Goal: Information Seeking & Learning: Learn about a topic

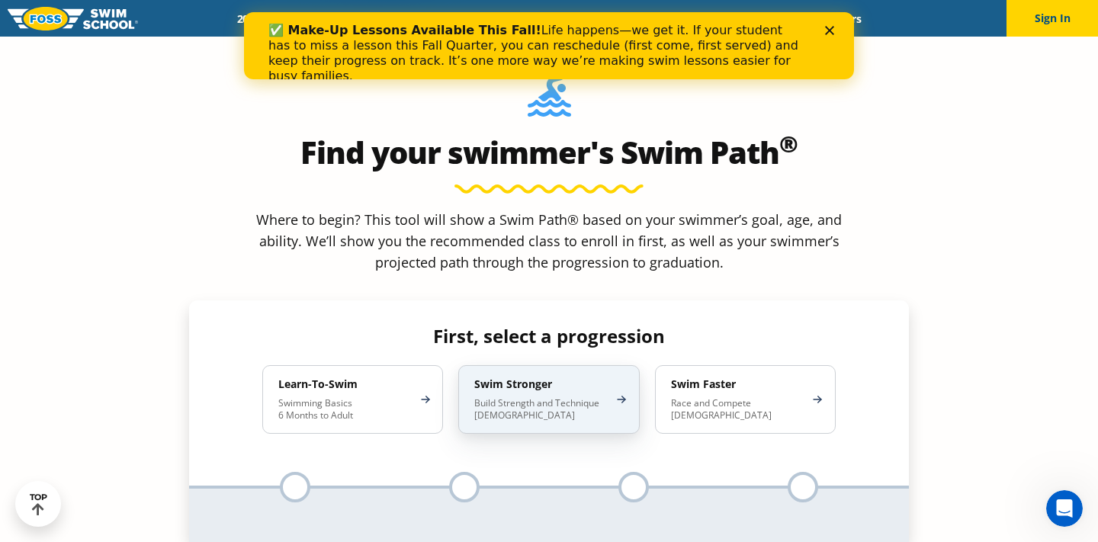
click at [546, 397] on p "Build Strength and Technique [DEMOGRAPHIC_DATA]" at bounding box center [540, 409] width 133 height 24
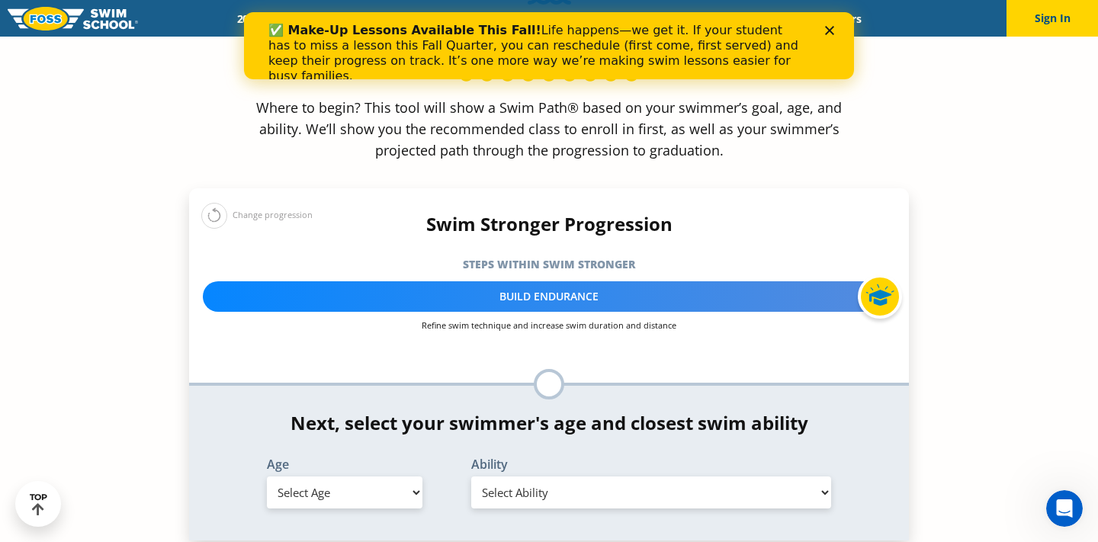
scroll to position [1447, 0]
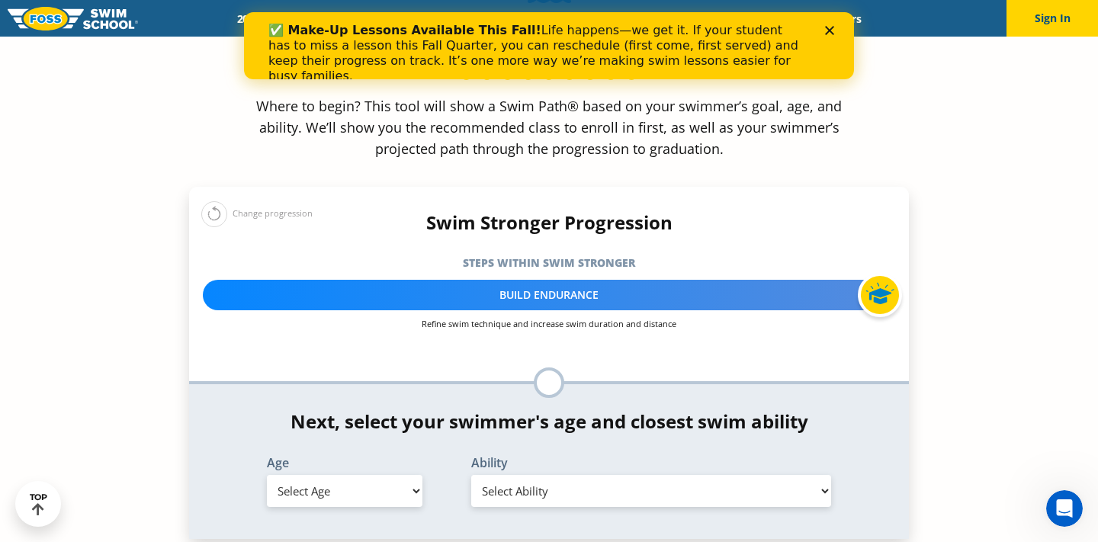
click at [397, 475] on select "Select Age [DEMOGRAPHIC_DATA] months - 1 year 1 year 2 years 3 years 4 years 5 …" at bounding box center [345, 491] width 156 height 32
select select "5-years"
click at [656, 475] on select "Select Ability First in-water experience When in the water, reliant on a life j…" at bounding box center [651, 491] width 360 height 32
select select "5-years-when-in-the-water-reliant-on-a-life-jacket-or-floatation-device"
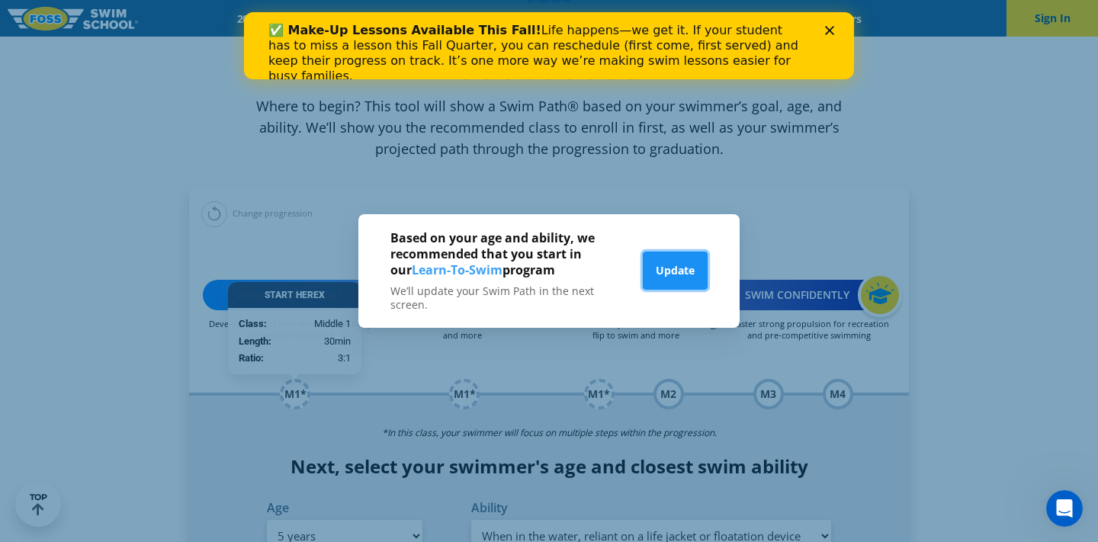
click at [667, 258] on button "Update" at bounding box center [675, 271] width 65 height 38
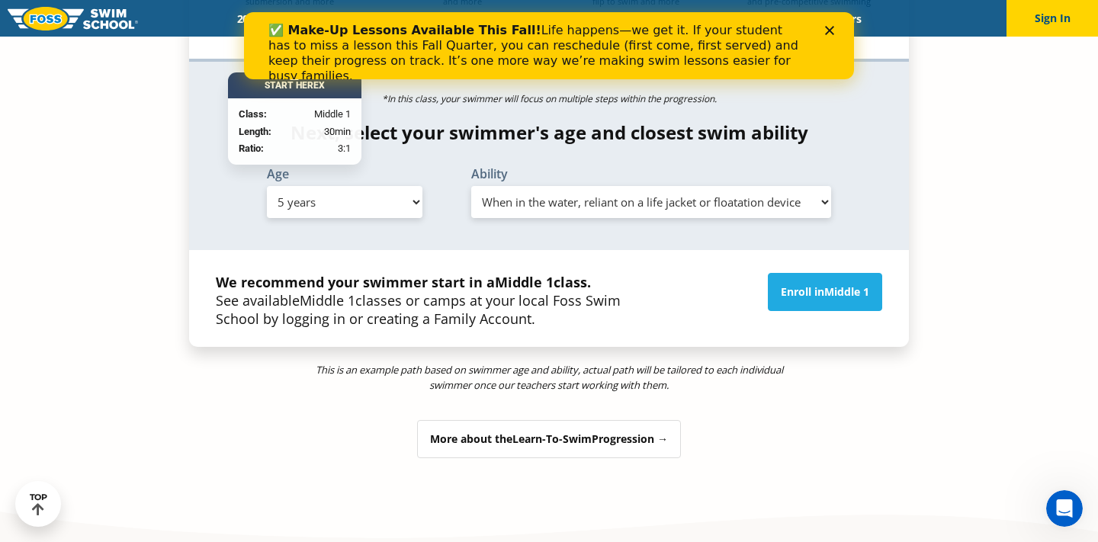
scroll to position [1791, 0]
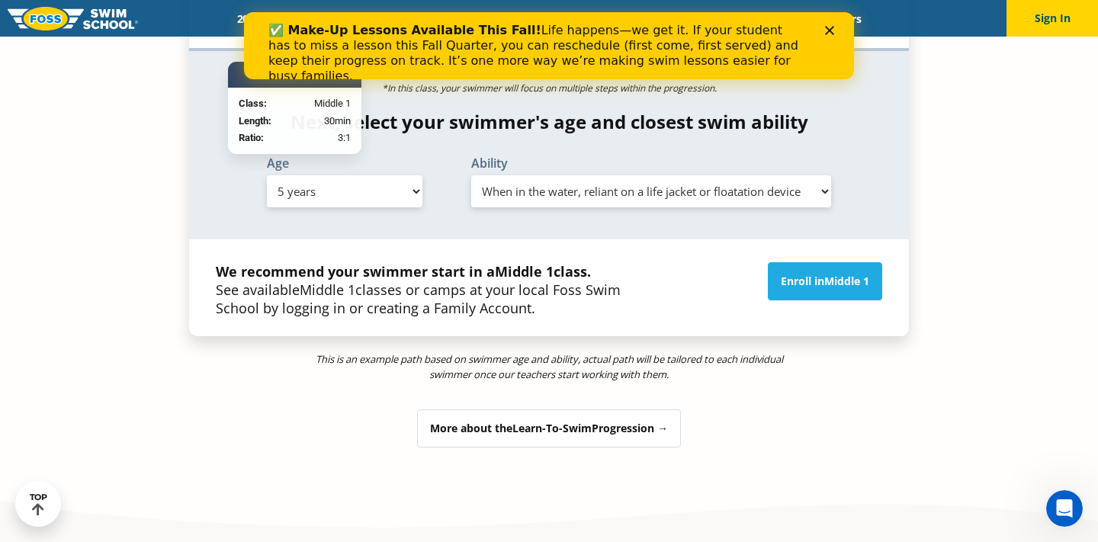
click at [644, 410] on div "More about the Learn-To-Swim Progression →" at bounding box center [549, 429] width 264 height 38
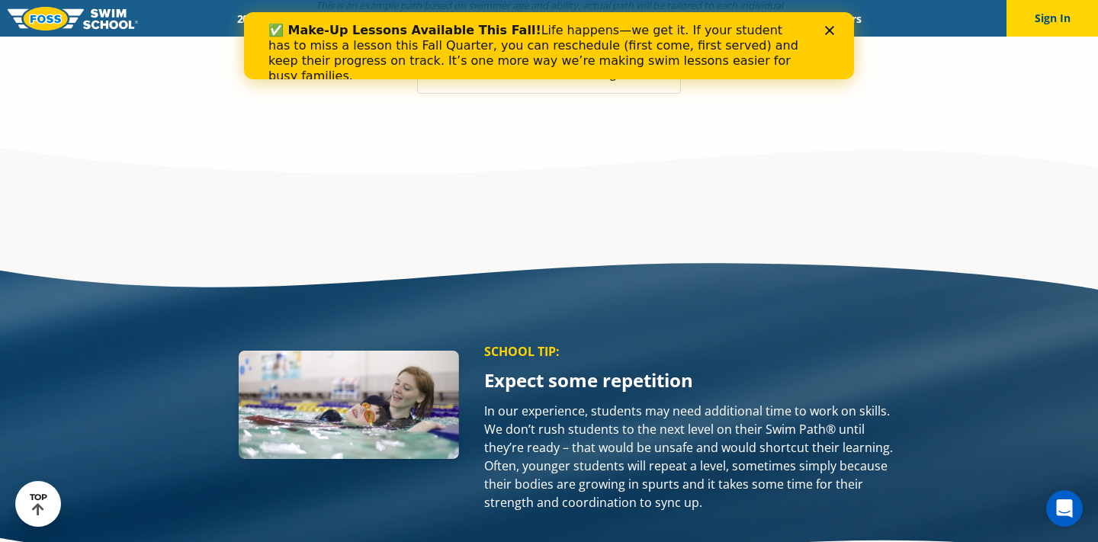
scroll to position [2122, 0]
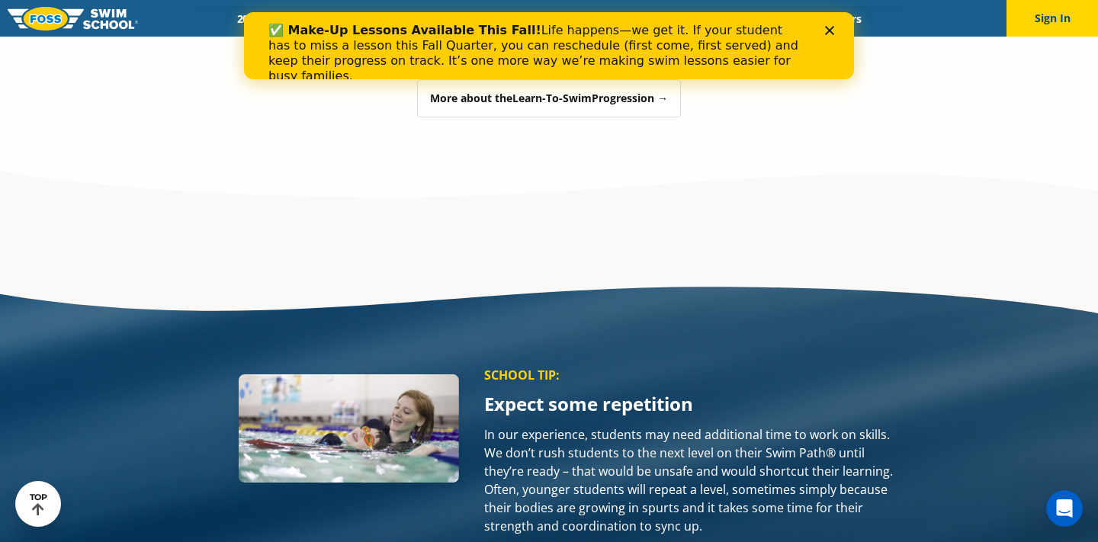
click at [835, 26] on div "Close" at bounding box center [832, 30] width 15 height 9
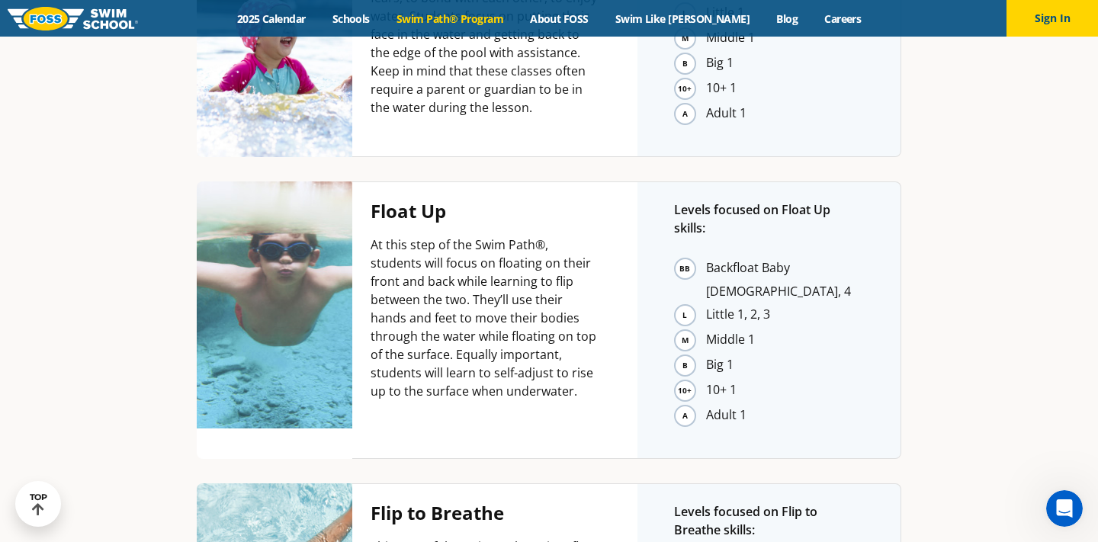
scroll to position [3220, 0]
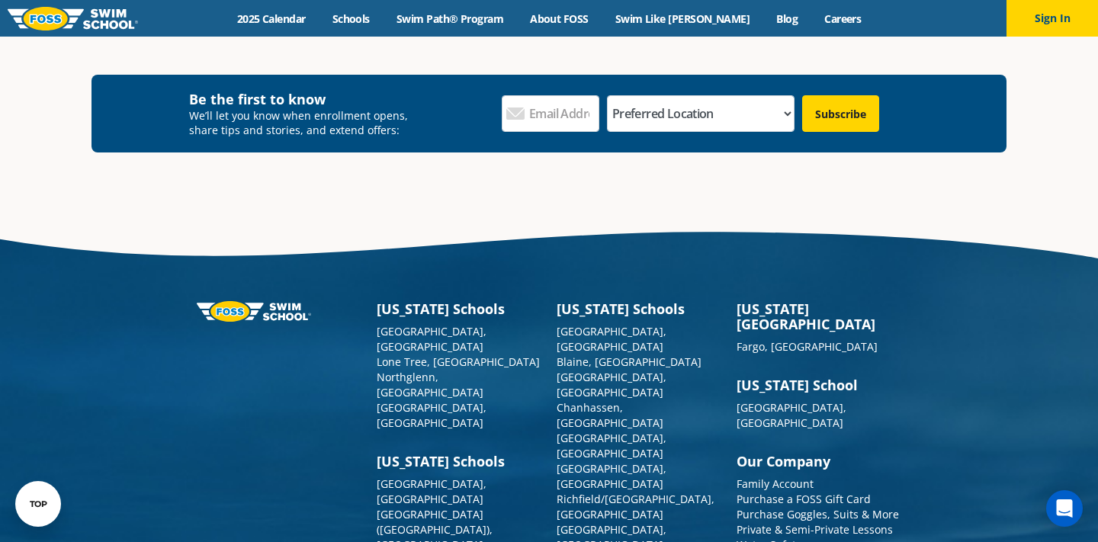
scroll to position [2614, 0]
